Goal: Check status: Check status

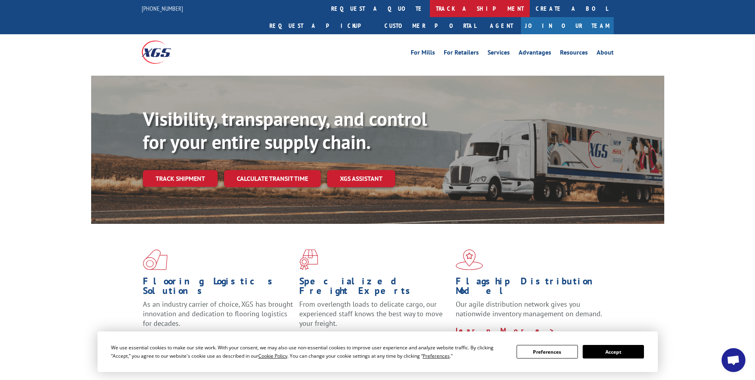
click at [430, 10] on link "track a shipment" at bounding box center [480, 8] width 100 height 17
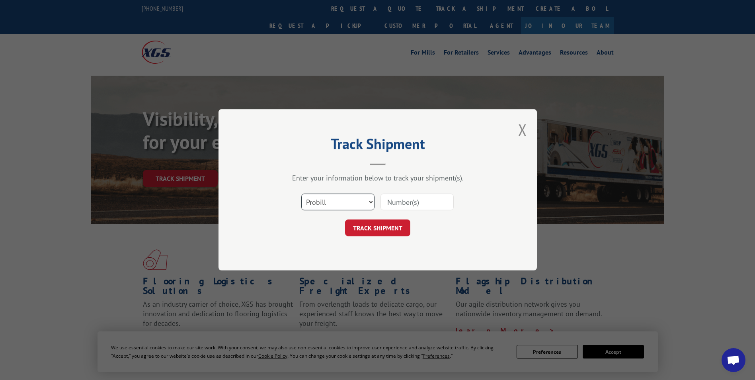
click at [329, 203] on select "Select category... Probill BOL PO" at bounding box center [337, 202] width 73 height 17
select select "bol"
click at [301, 194] on select "Select category... Probill BOL PO" at bounding box center [337, 202] width 73 height 17
click at [412, 203] on input at bounding box center [416, 202] width 73 height 17
type input "263288"
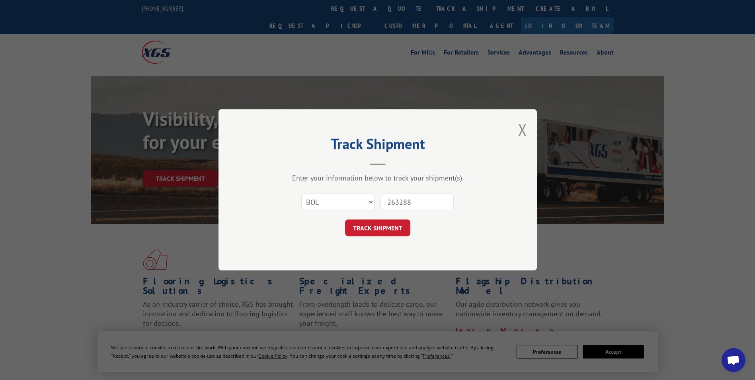
click button "TRACK SHIPMENT" at bounding box center [377, 228] width 65 height 17
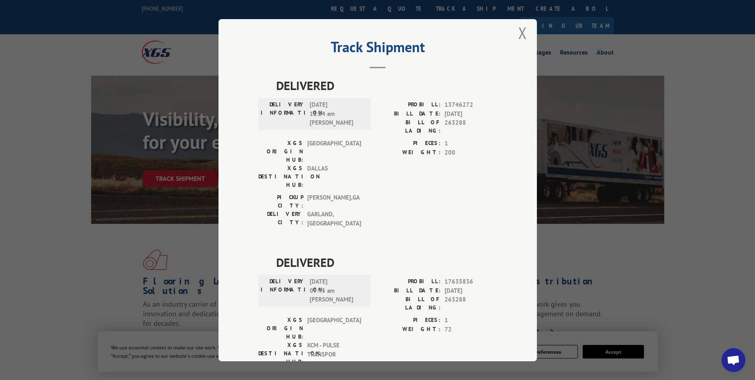
scroll to position [1, 0]
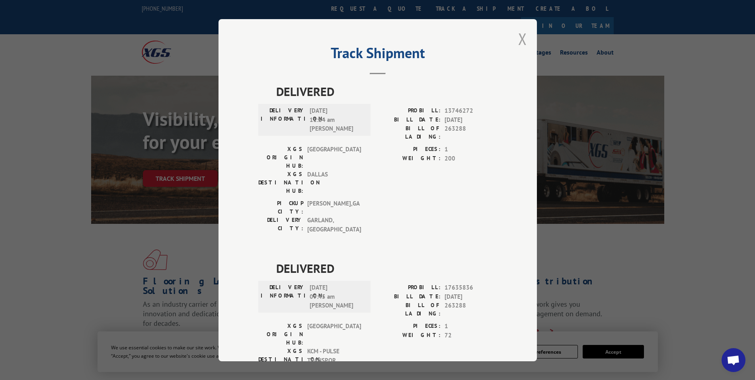
click at [521, 35] on button "Close modal" at bounding box center [522, 38] width 9 height 21
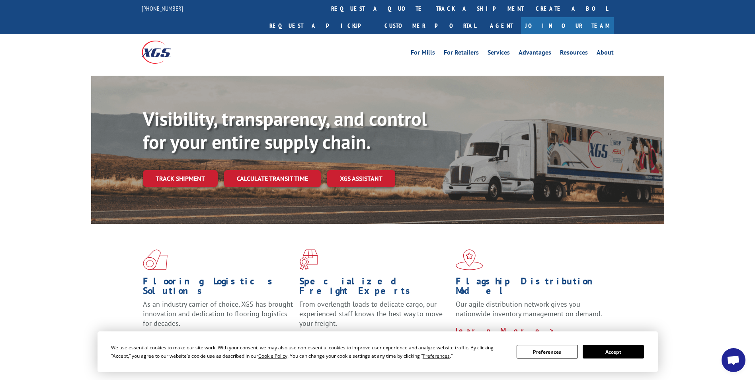
drag, startPoint x: 623, startPoint y: 352, endPoint x: 631, endPoint y: 342, distance: 12.7
click at [623, 352] on button "Accept" at bounding box center [613, 352] width 61 height 14
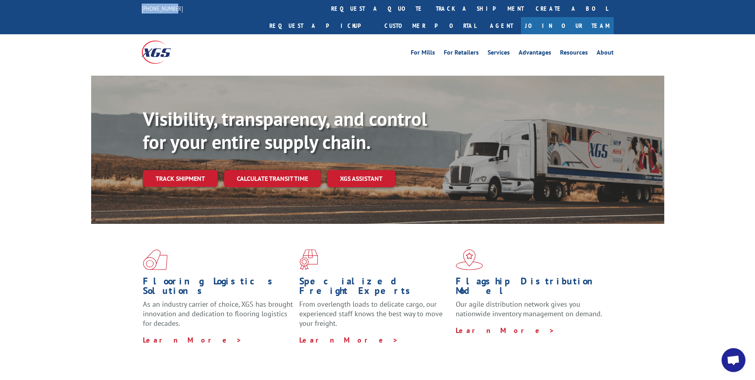
drag, startPoint x: 174, startPoint y: 7, endPoint x: 138, endPoint y: 6, distance: 35.8
click at [138, 6] on div "[PHONE_NUMBER] request a quote track a shipment Create a BOL Request a pickup C…" at bounding box center [377, 17] width 755 height 34
